Goal: Information Seeking & Learning: Check status

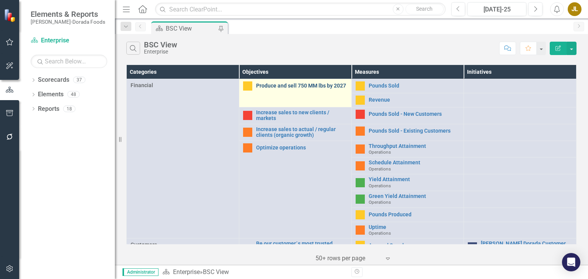
click at [269, 86] on link "Produce and sell 750 MM lbs by 2027" at bounding box center [301, 86] width 91 height 6
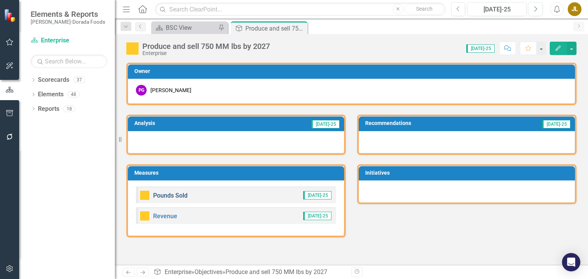
click at [170, 196] on link "Pounds Sold" at bounding box center [170, 195] width 34 height 7
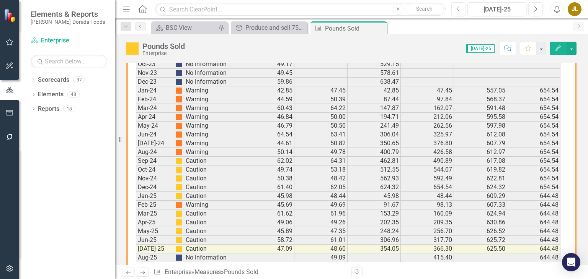
scroll to position [621, 0]
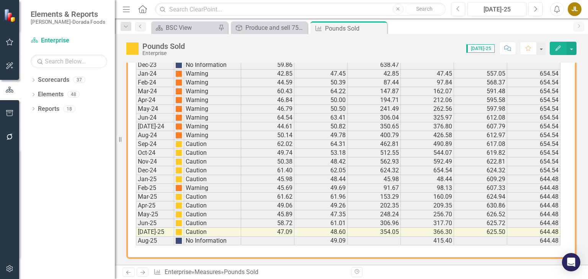
click at [69, 219] on div "Dropdown Scorecards 37 Dropdown Enterprise Dropdown OKC Beef - OKC Fresh Beef -…" at bounding box center [67, 176] width 96 height 205
click at [273, 30] on div "Produce and sell 750 MM lbs by 2027" at bounding box center [270, 28] width 50 height 10
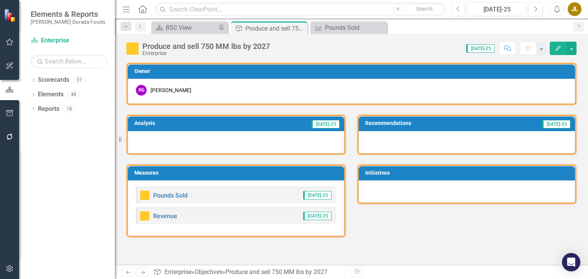
click at [273, 30] on div "Produce and sell 750 MM lbs by 2027" at bounding box center [275, 29] width 60 height 10
click at [165, 218] on link "Revenue" at bounding box center [165, 216] width 24 height 7
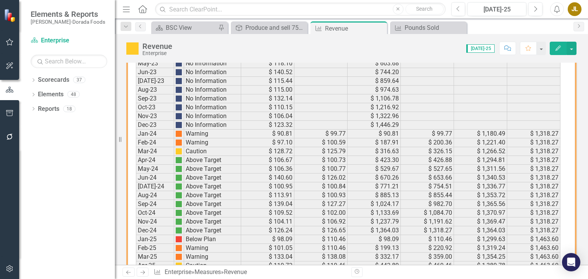
scroll to position [621, 0]
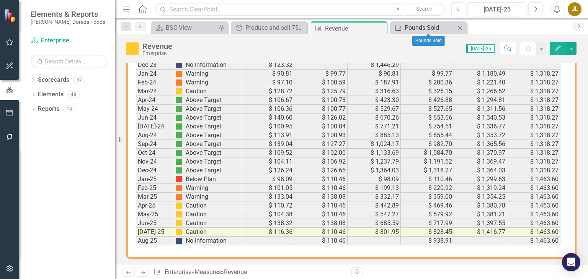
click at [420, 24] on div "Pounds Sold" at bounding box center [429, 28] width 50 height 10
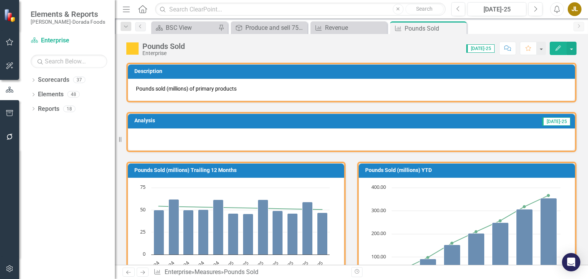
click at [391, 275] on div "Revision History" at bounding box center [579, 272] width 457 height 10
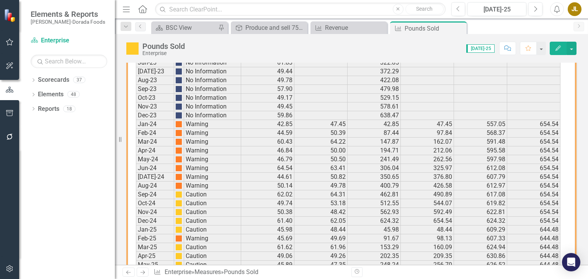
scroll to position [621, 0]
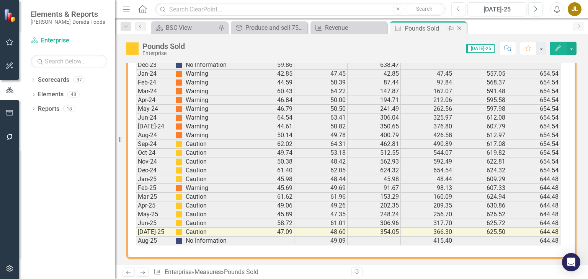
click at [458, 28] on icon "Close" at bounding box center [459, 28] width 8 height 6
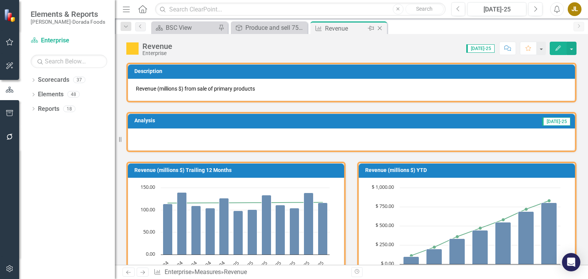
click at [379, 31] on icon "Close" at bounding box center [380, 28] width 8 height 6
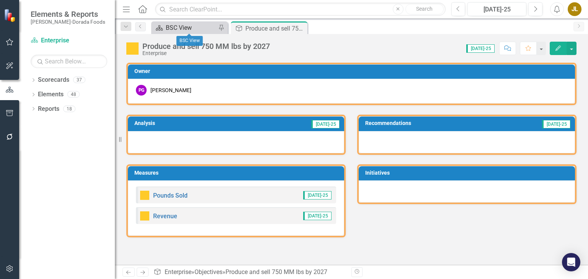
click at [186, 29] on div "BSC View" at bounding box center [191, 28] width 50 height 10
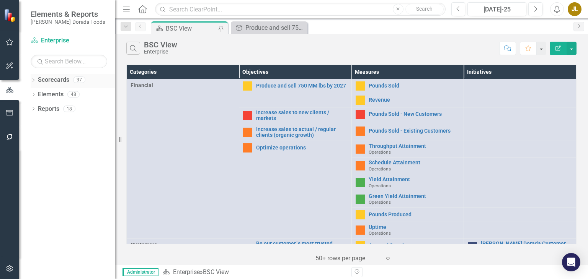
click at [31, 80] on icon "Dropdown" at bounding box center [33, 81] width 5 height 4
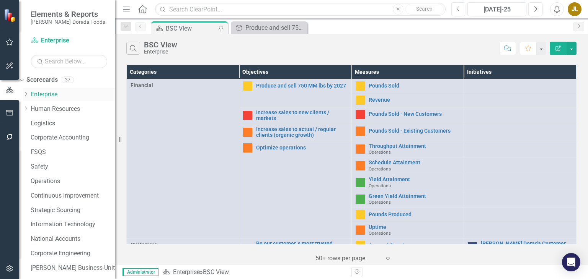
click at [29, 93] on icon "Dropdown" at bounding box center [26, 94] width 6 height 5
